Goal: Task Accomplishment & Management: Complete application form

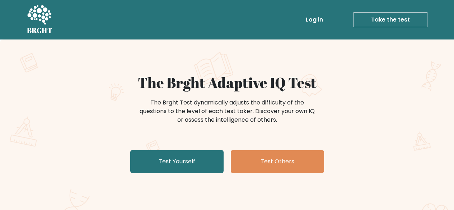
scroll to position [36, 0]
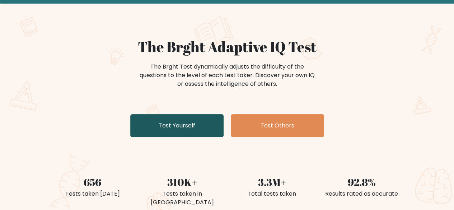
click at [179, 124] on link "Test Yourself" at bounding box center [176, 125] width 93 height 23
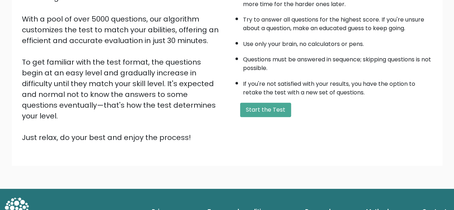
scroll to position [119, 0]
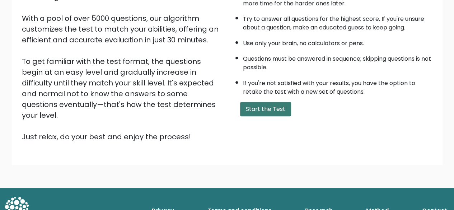
click at [251, 110] on button "Start the Test" at bounding box center [265, 109] width 51 height 14
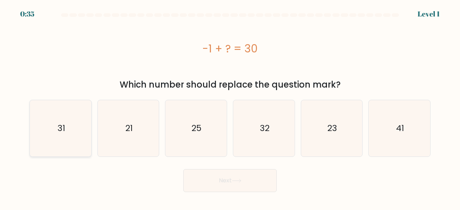
click at [63, 135] on icon "31" at bounding box center [60, 128] width 56 height 56
click at [230, 107] on input "a. 31" at bounding box center [230, 106] width 0 height 2
radio input "true"
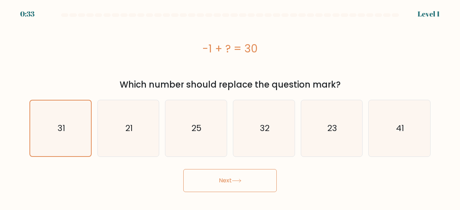
click at [216, 184] on button "Next" at bounding box center [229, 180] width 93 height 23
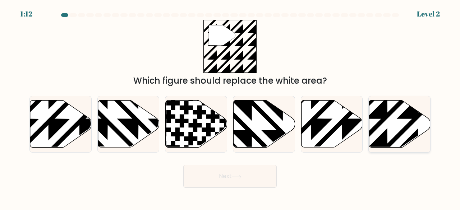
click at [407, 136] on icon at bounding box center [399, 124] width 61 height 47
click at [230, 107] on input "f." at bounding box center [230, 106] width 0 height 2
radio input "true"
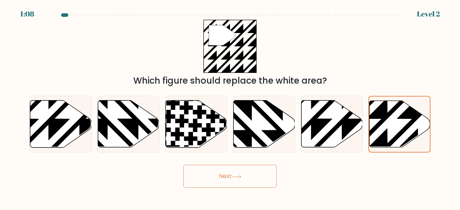
click at [241, 176] on icon at bounding box center [237, 177] width 10 height 4
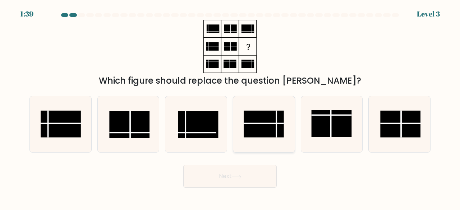
click at [273, 119] on rect at bounding box center [264, 124] width 40 height 27
click at [230, 107] on input "d." at bounding box center [230, 106] width 0 height 2
radio input "true"
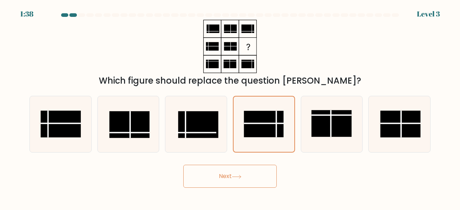
click at [249, 183] on button "Next" at bounding box center [229, 176] width 93 height 23
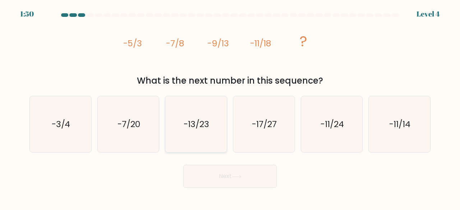
click at [199, 110] on icon "-13/23" at bounding box center [196, 124] width 56 height 56
click at [230, 107] on input "c. -13/23" at bounding box center [230, 106] width 0 height 2
radio input "true"
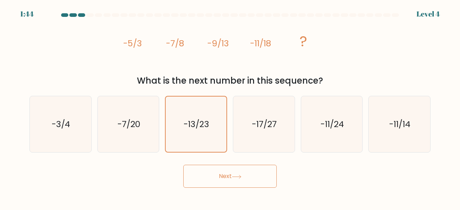
click at [222, 176] on button "Next" at bounding box center [229, 176] width 93 height 23
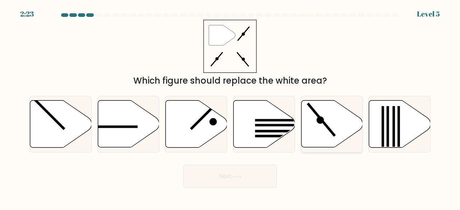
click at [326, 121] on icon at bounding box center [331, 124] width 61 height 47
click at [230, 107] on input "e." at bounding box center [230, 106] width 0 height 2
radio input "true"
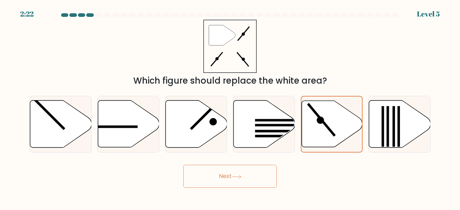
click at [248, 175] on button "Next" at bounding box center [229, 176] width 93 height 23
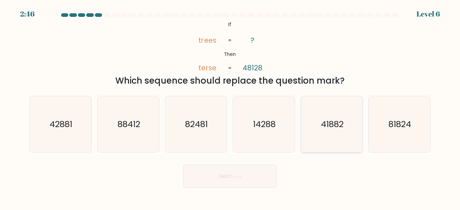
click at [330, 116] on icon "41882" at bounding box center [332, 124] width 56 height 56
click at [230, 107] on input "e. 41882" at bounding box center [230, 106] width 0 height 2
radio input "true"
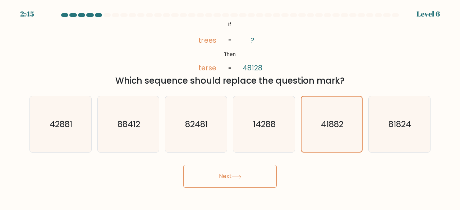
click at [253, 182] on button "Next" at bounding box center [229, 176] width 93 height 23
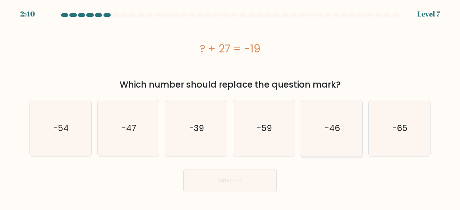
click at [341, 139] on icon "-46" at bounding box center [332, 128] width 56 height 56
click at [230, 107] on input "e. -46" at bounding box center [230, 106] width 0 height 2
radio input "true"
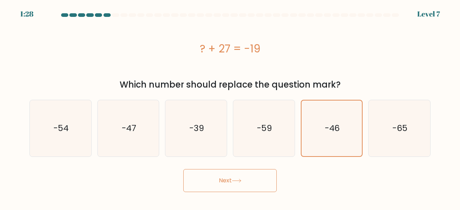
click at [257, 174] on button "Next" at bounding box center [229, 180] width 93 height 23
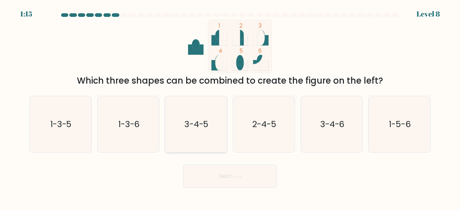
click at [213, 107] on icon "3-4-5" at bounding box center [196, 124] width 56 height 56
click at [230, 107] on input "c. 3-4-5" at bounding box center [230, 106] width 0 height 2
radio input "true"
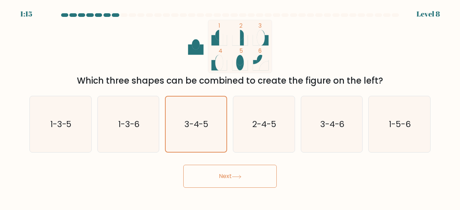
click at [212, 171] on button "Next" at bounding box center [229, 176] width 93 height 23
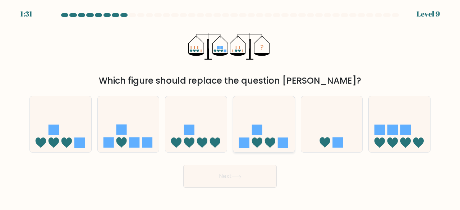
click at [269, 135] on icon at bounding box center [263, 124] width 61 height 51
click at [230, 107] on input "d." at bounding box center [230, 106] width 0 height 2
radio input "true"
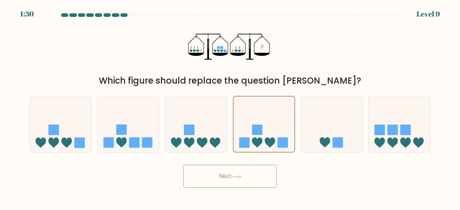
click at [242, 171] on button "Next" at bounding box center [229, 176] width 93 height 23
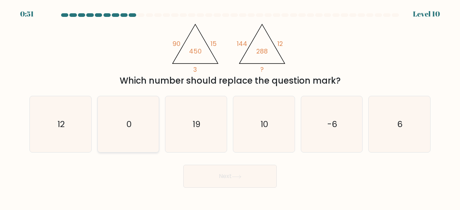
drag, startPoint x: 57, startPoint y: 111, endPoint x: 100, endPoint y: 138, distance: 50.6
click at [60, 112] on icon "12" at bounding box center [60, 124] width 56 height 56
click at [223, 186] on button "Next" at bounding box center [229, 176] width 93 height 23
click at [79, 119] on icon "12" at bounding box center [60, 124] width 56 height 56
click at [230, 107] on input "a. 12" at bounding box center [230, 106] width 0 height 2
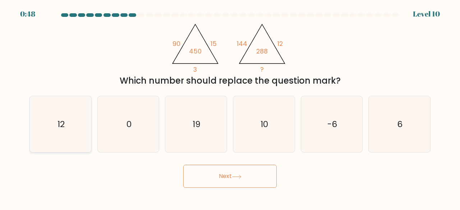
radio input "true"
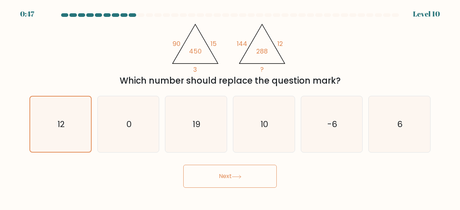
click at [216, 181] on button "Next" at bounding box center [229, 176] width 93 height 23
